Goal: Information Seeking & Learning: Learn about a topic

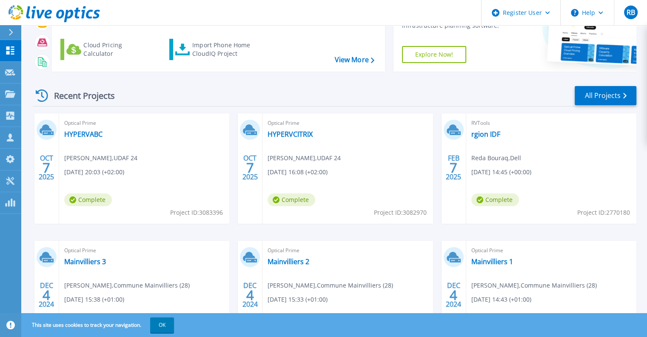
scroll to position [85, 0]
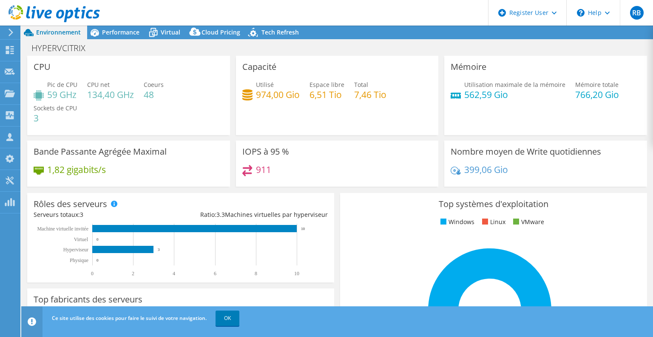
select select "USD"
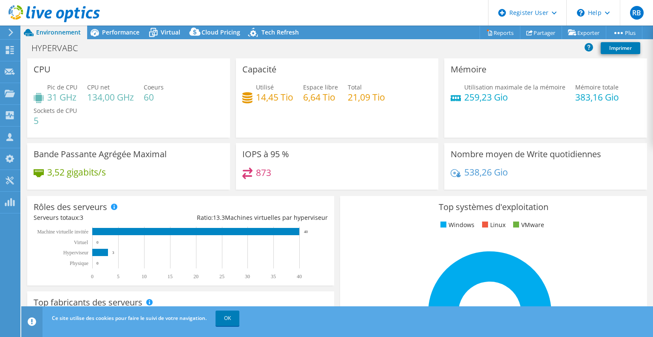
select select "USD"
click at [128, 25] on header "RB Utilisateur Dell [PERSON_NAME] Bouraq [PERSON_NAME][EMAIL_ADDRESS][DOMAIN_NA…" at bounding box center [326, 13] width 653 height 26
click at [134, 30] on span "Performance" at bounding box center [120, 32] width 37 height 8
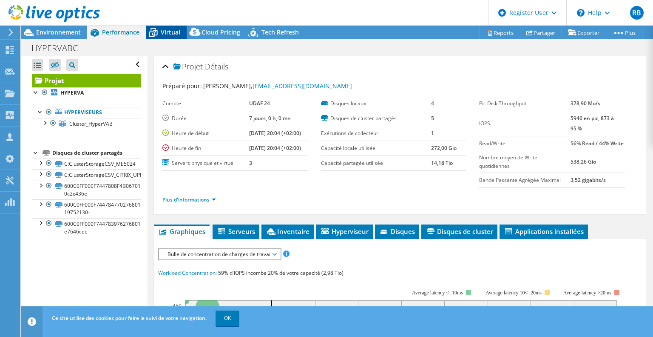
click at [166, 26] on div "Virtual" at bounding box center [166, 33] width 41 height 14
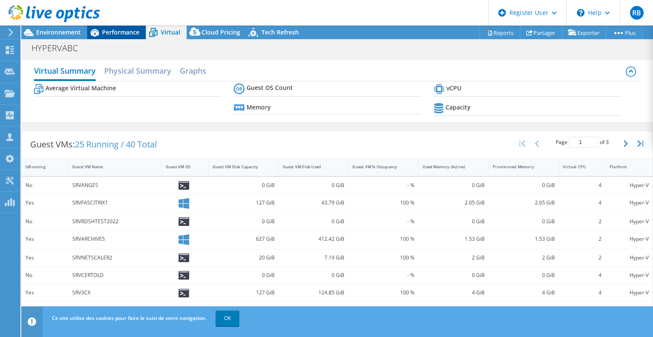
click at [127, 30] on span "Performance" at bounding box center [120, 32] width 37 height 8
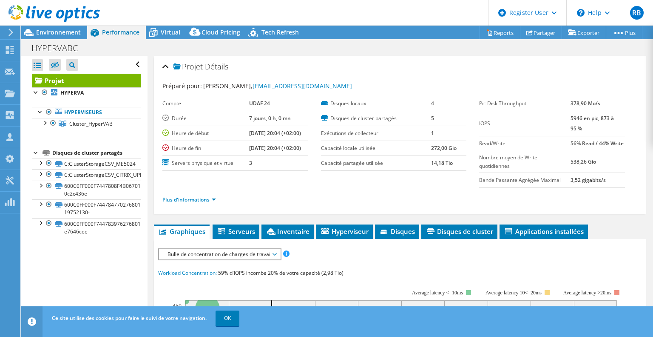
click at [402, 194] on section "Préparé pour: [PERSON_NAME], [EMAIL_ADDRESS][DOMAIN_NAME] Compte UDAF 24 Durée …" at bounding box center [401, 146] width 476 height 130
click at [288, 235] on span "Inventaire" at bounding box center [288, 231] width 44 height 9
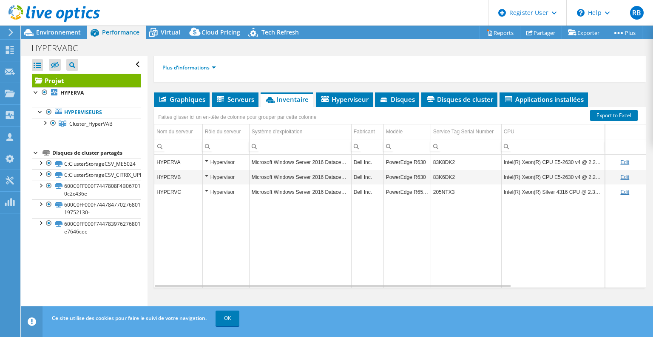
scroll to position [141, 0]
click at [240, 100] on span "Serveurs" at bounding box center [235, 99] width 38 height 9
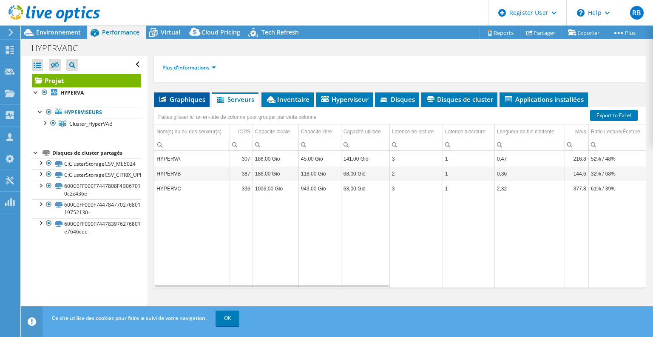
click at [184, 99] on span "Graphiques" at bounding box center [181, 99] width 47 height 9
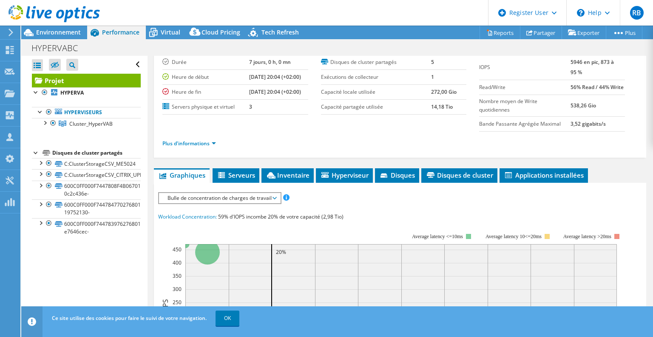
scroll to position [54, 0]
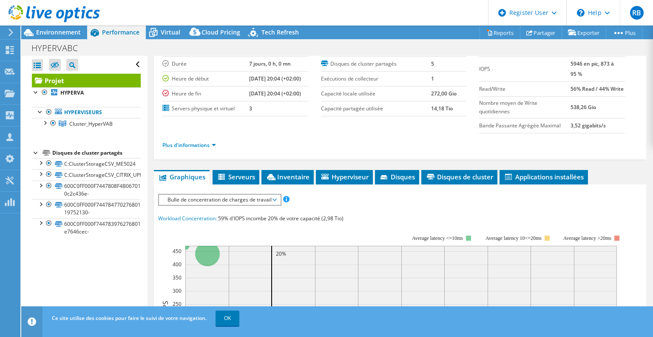
click at [231, 205] on span "Bulle de concentration de charges de travail" at bounding box center [219, 199] width 113 height 10
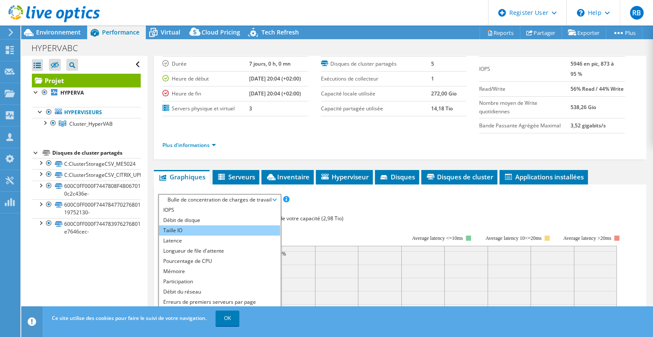
scroll to position [31, 0]
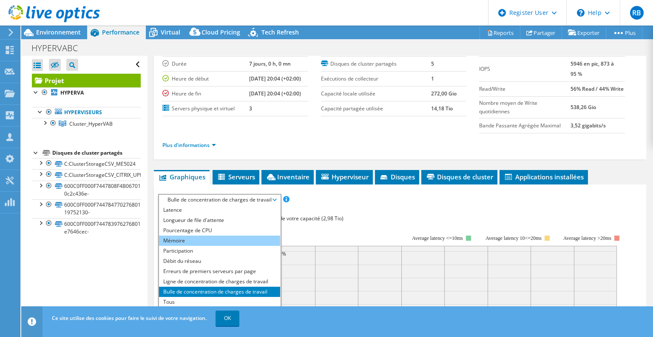
click at [214, 245] on li "Mémoire" at bounding box center [219, 240] width 121 height 10
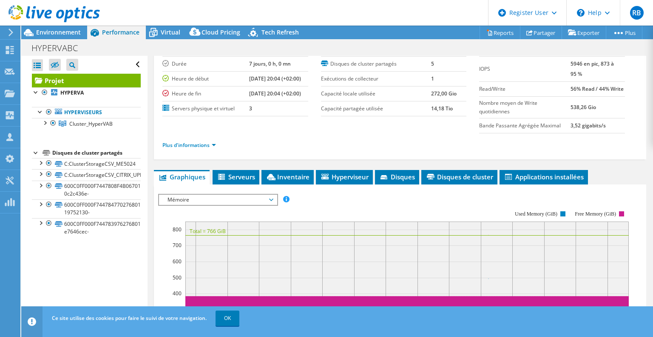
scroll to position [225, 0]
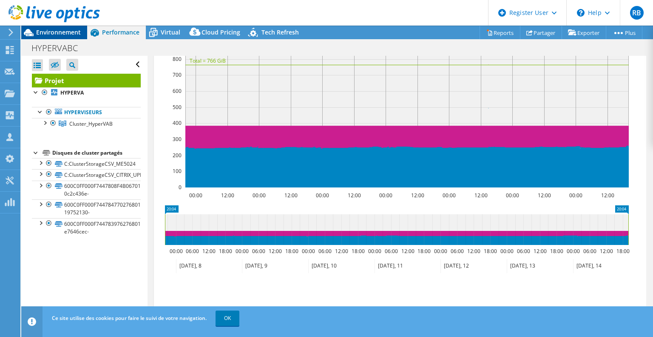
click at [51, 32] on span "Environnement" at bounding box center [58, 32] width 45 height 8
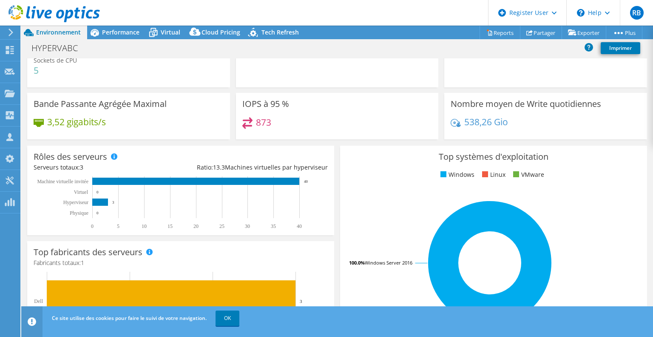
scroll to position [0, 0]
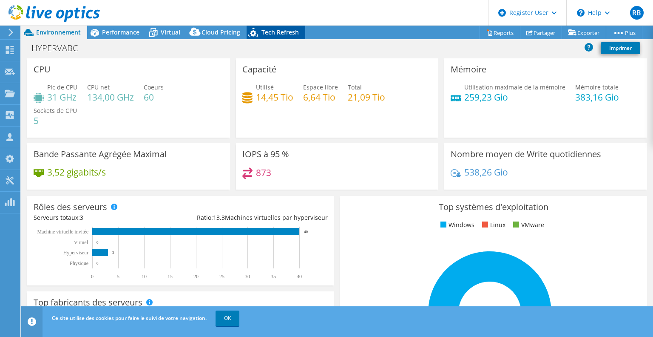
click at [283, 30] on span "Tech Refresh" at bounding box center [280, 32] width 37 height 8
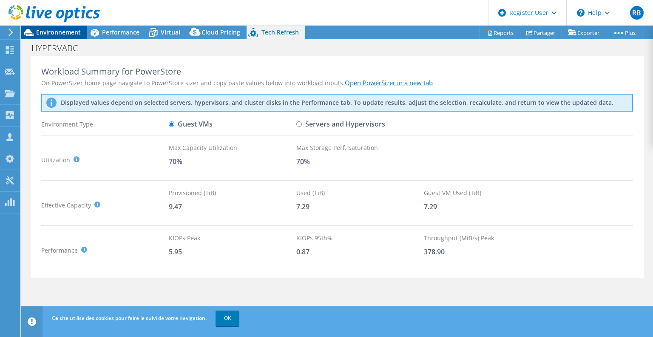
click at [65, 34] on span "Environnement" at bounding box center [58, 32] width 45 height 8
